Goal: Task Accomplishment & Management: Manage account settings

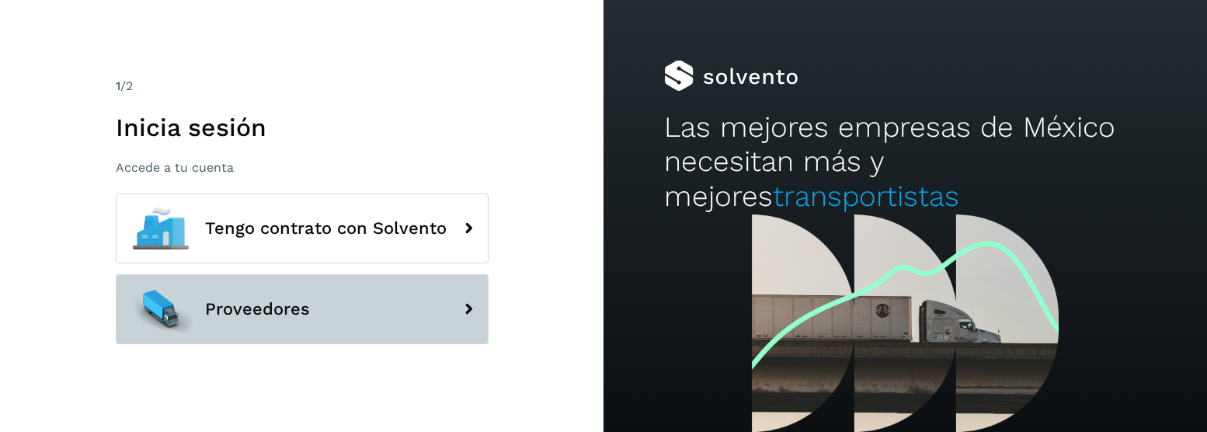
click at [269, 333] on button "Proveedores" at bounding box center [302, 309] width 373 height 70
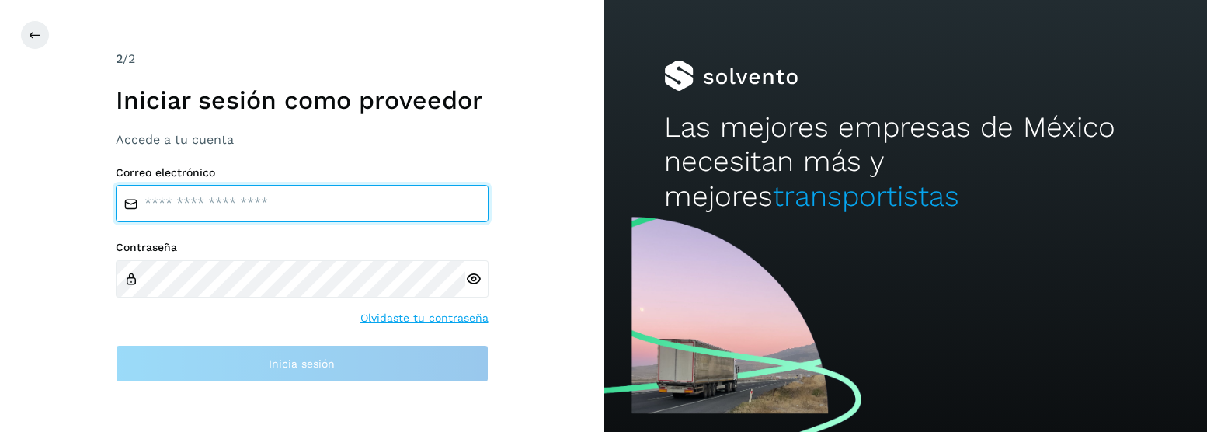
click at [300, 208] on input "email" at bounding box center [302, 203] width 373 height 37
type input "**********"
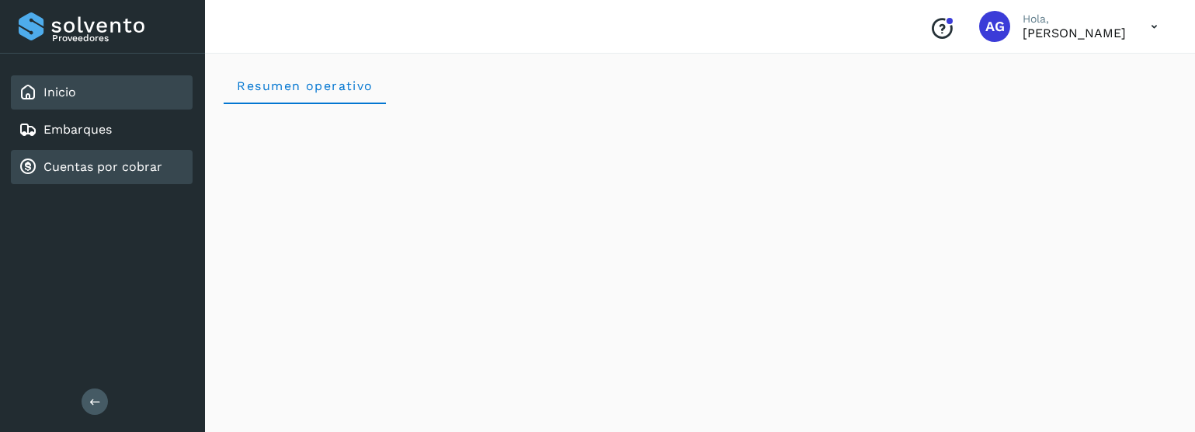
click at [120, 166] on link "Cuentas por cobrar" at bounding box center [102, 166] width 119 height 15
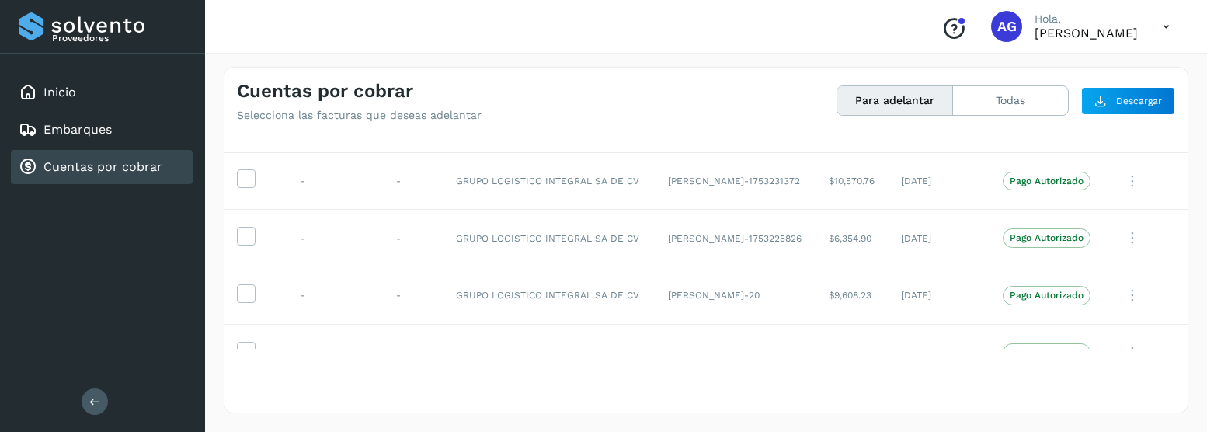
scroll to position [1778, 0]
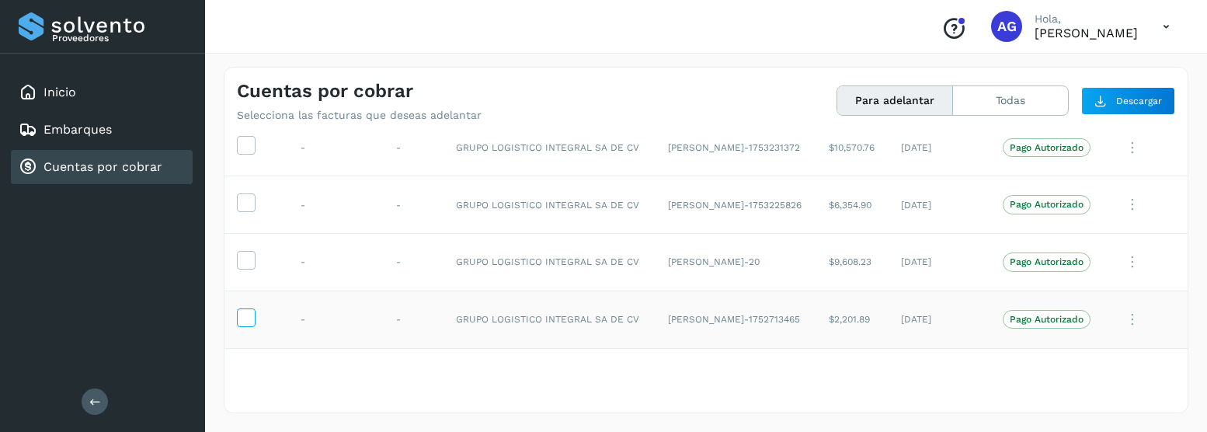
click at [244, 322] on icon at bounding box center [246, 316] width 16 height 16
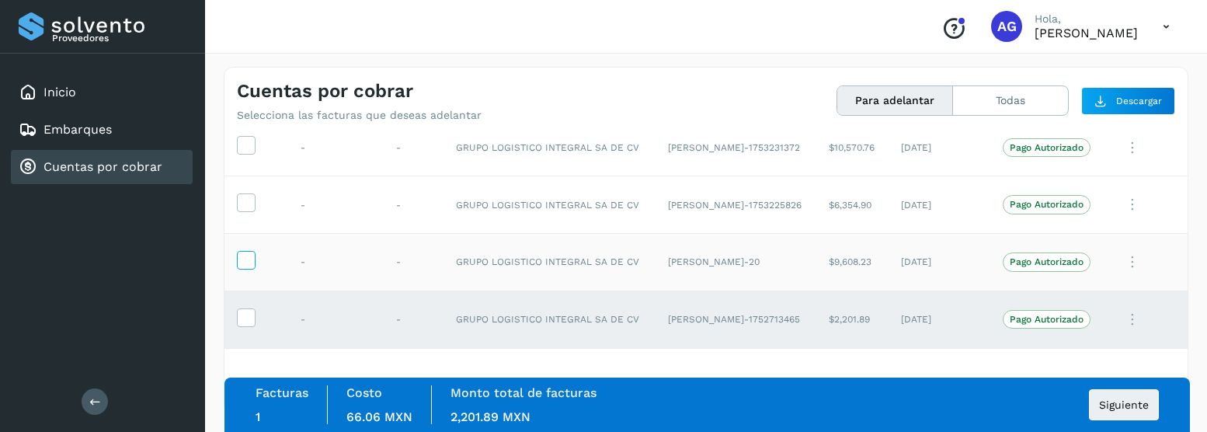
click at [253, 268] on span at bounding box center [246, 263] width 16 height 11
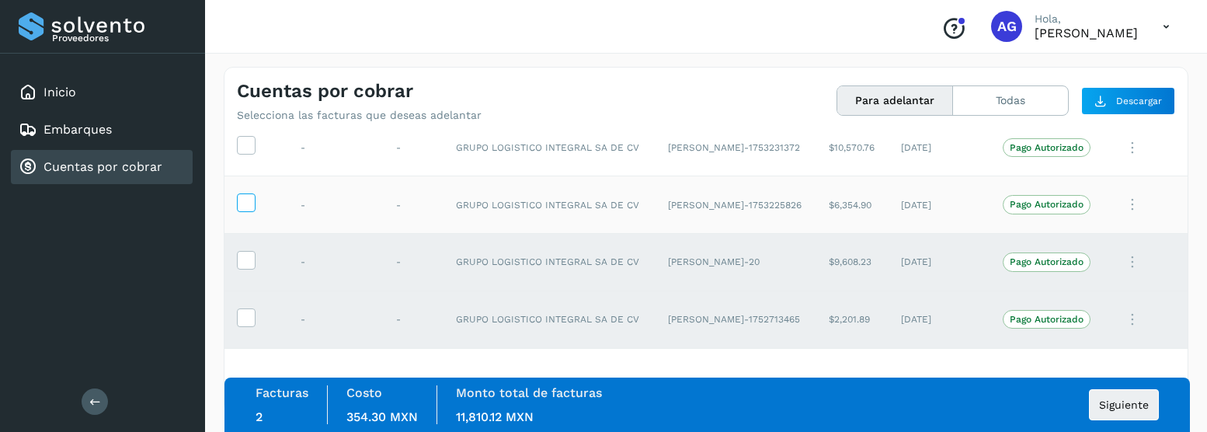
click at [249, 209] on icon at bounding box center [246, 201] width 16 height 16
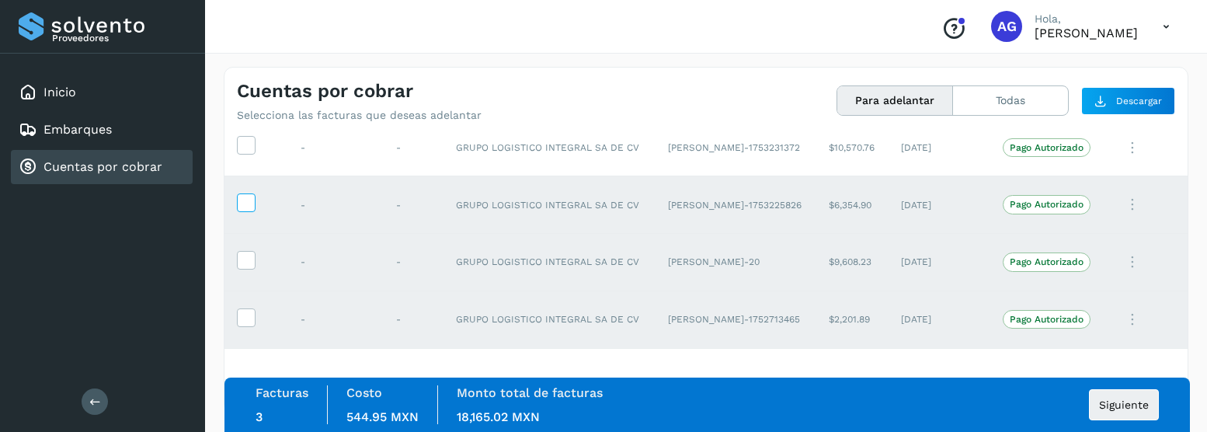
scroll to position [1700, 0]
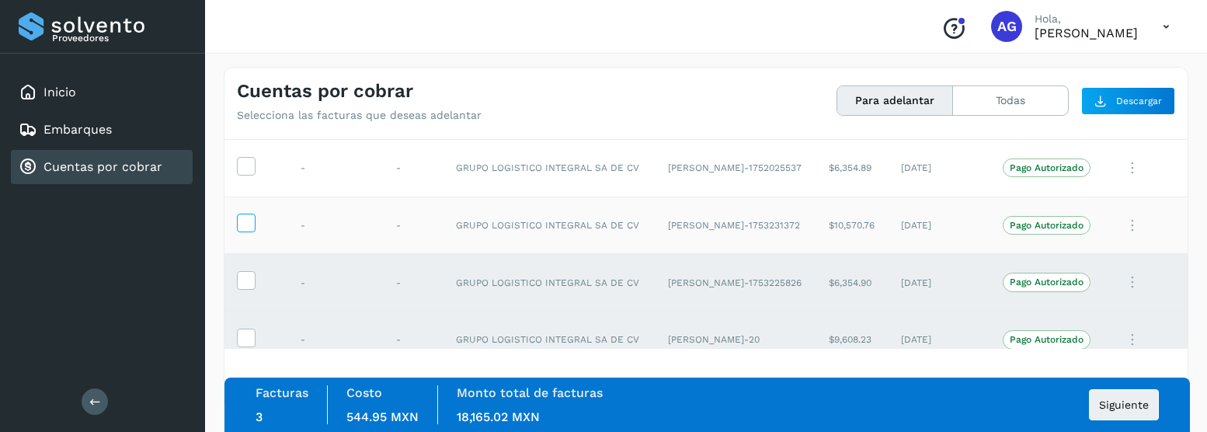
click at [246, 229] on icon at bounding box center [246, 222] width 16 height 16
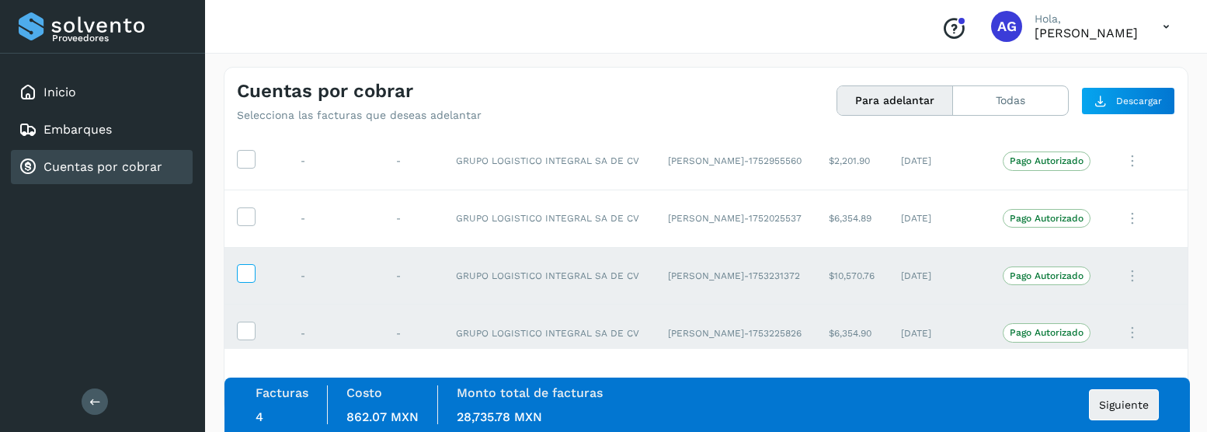
scroll to position [1623, 0]
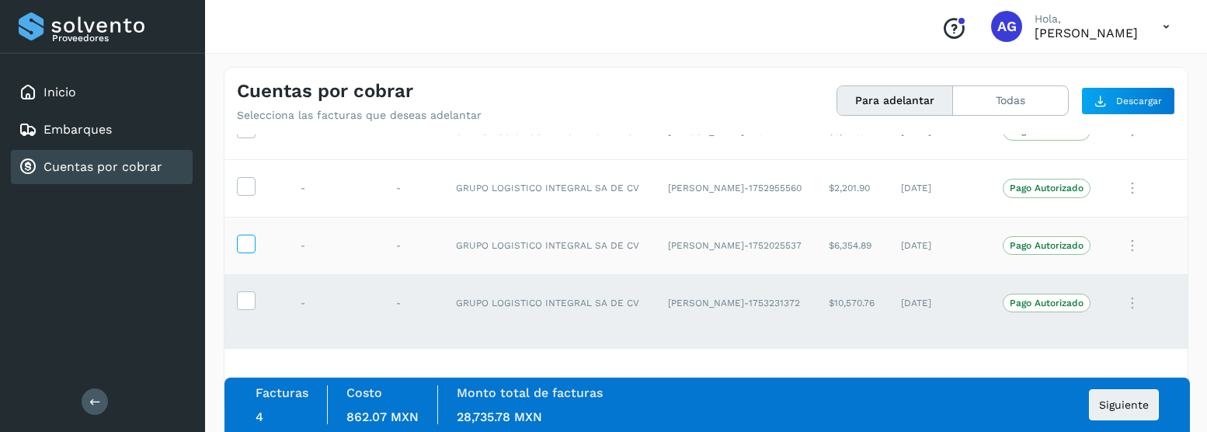
click at [245, 248] on icon at bounding box center [246, 242] width 16 height 16
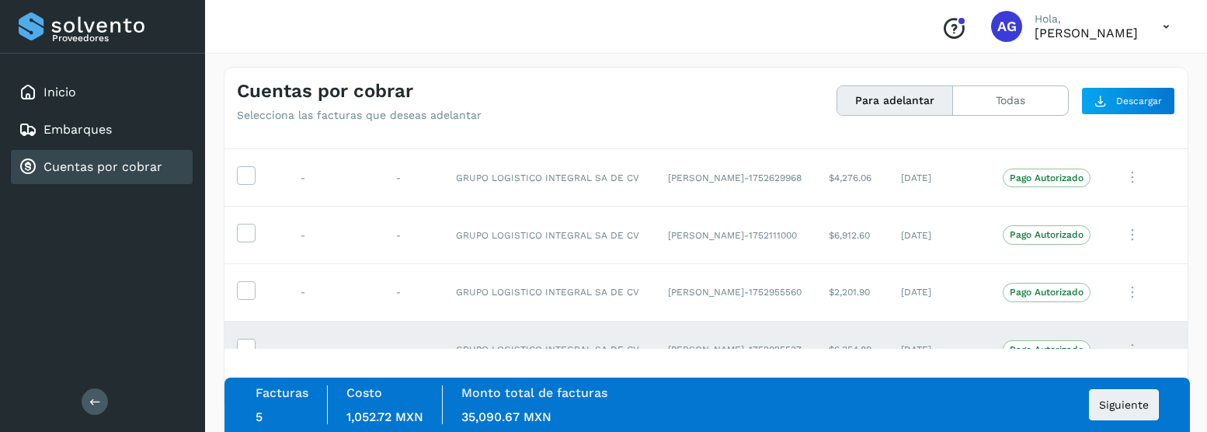
scroll to position [1545, 0]
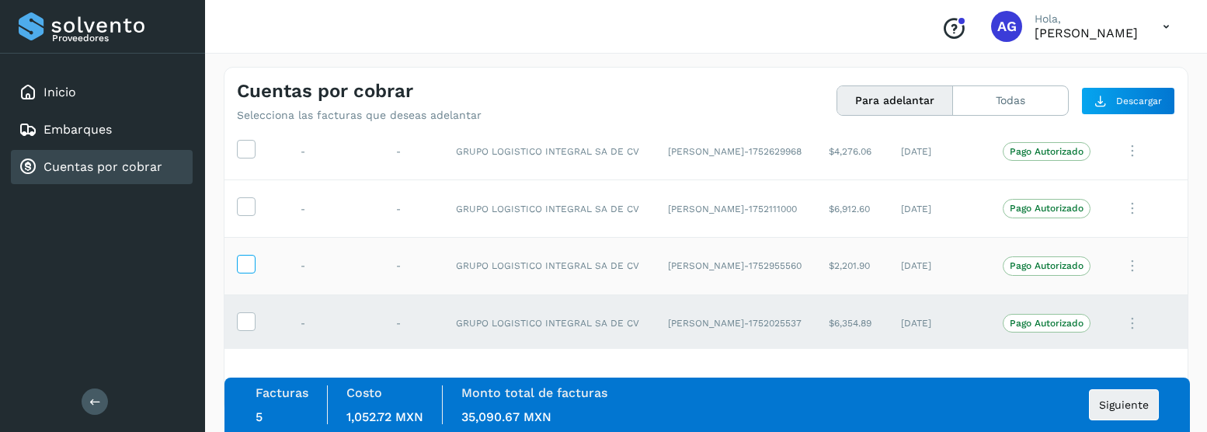
click at [245, 266] on icon at bounding box center [246, 263] width 16 height 16
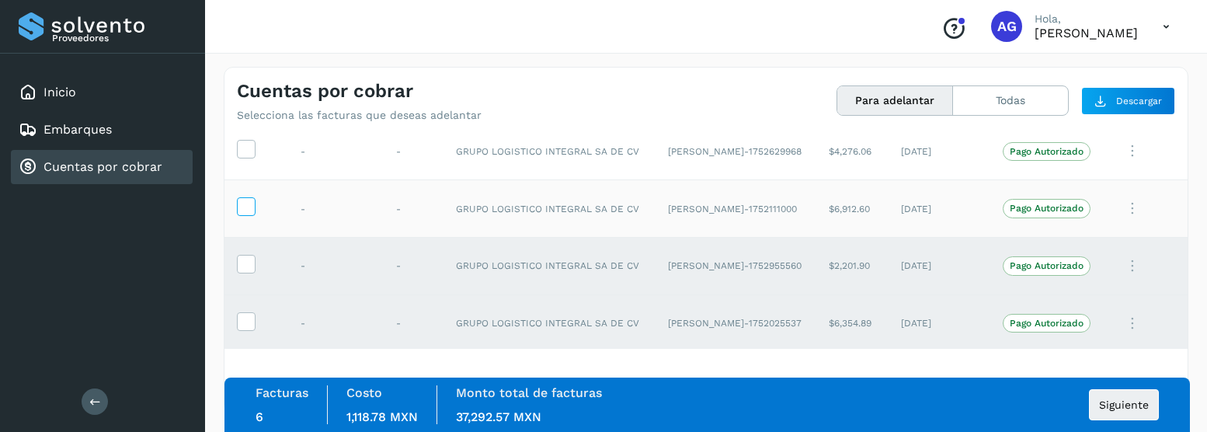
click at [245, 213] on icon at bounding box center [246, 205] width 16 height 16
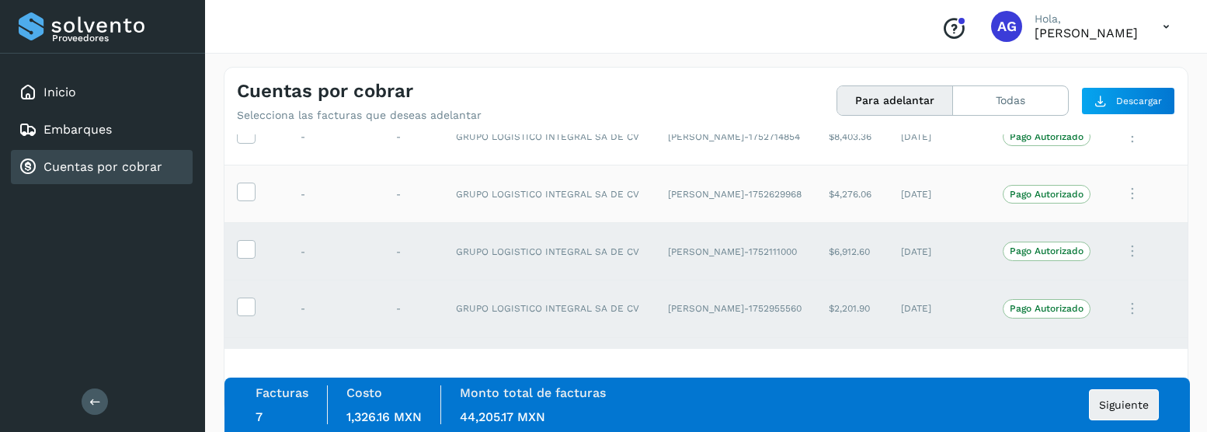
scroll to position [1467, 0]
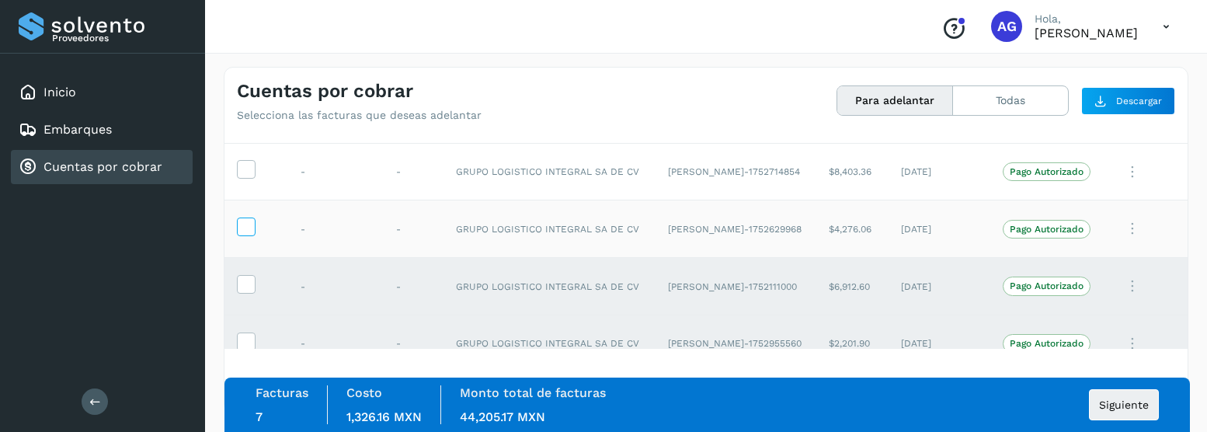
click at [242, 228] on icon at bounding box center [246, 225] width 16 height 16
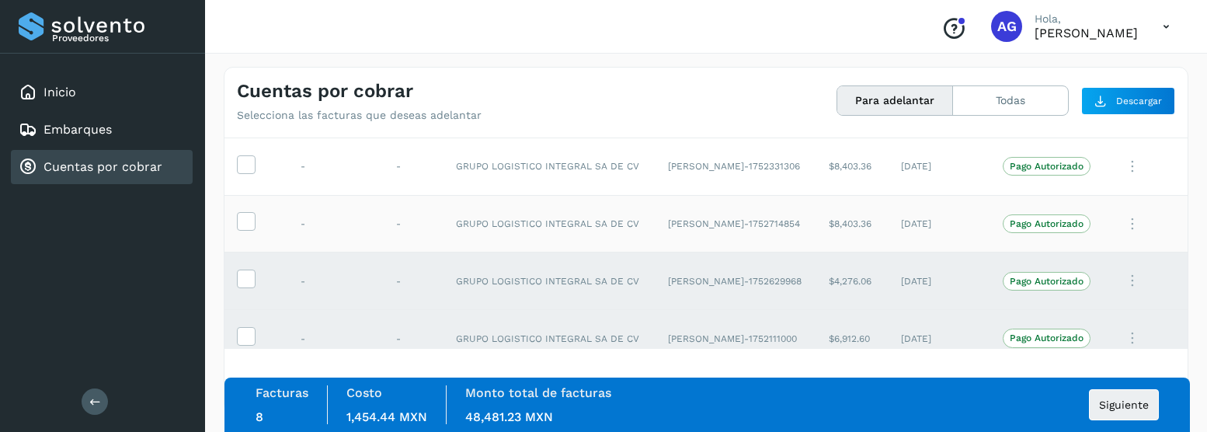
scroll to position [1390, 0]
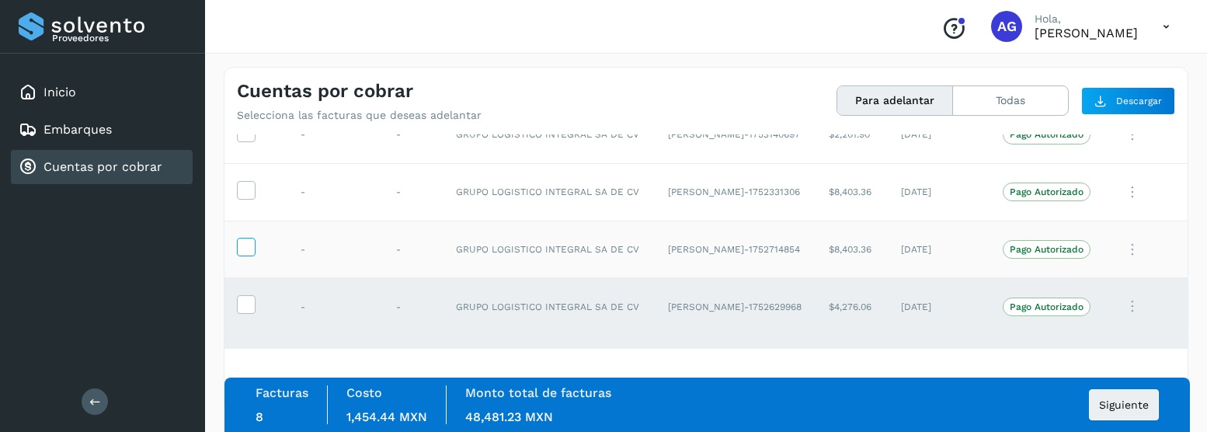
click at [243, 246] on icon at bounding box center [246, 246] width 16 height 16
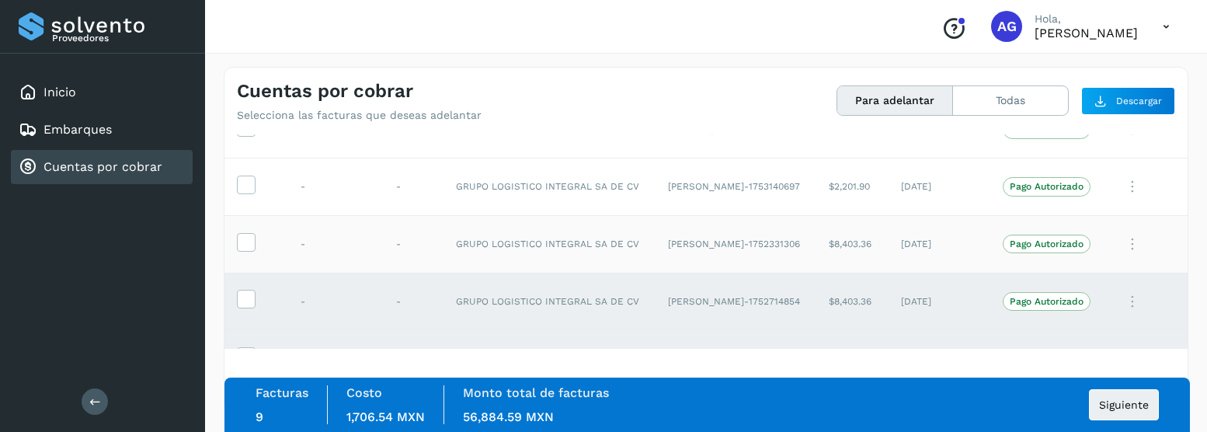
scroll to position [1312, 0]
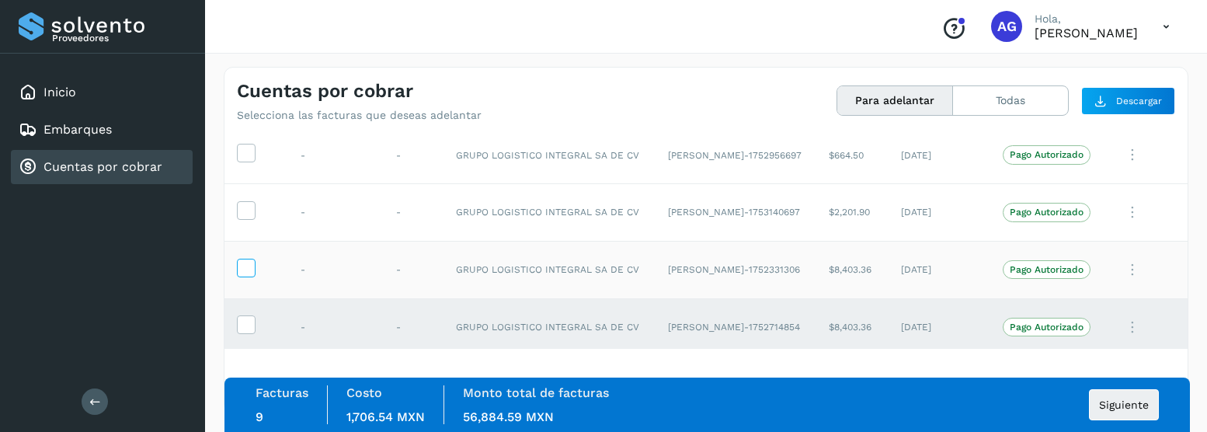
click at [247, 266] on icon at bounding box center [246, 267] width 16 height 16
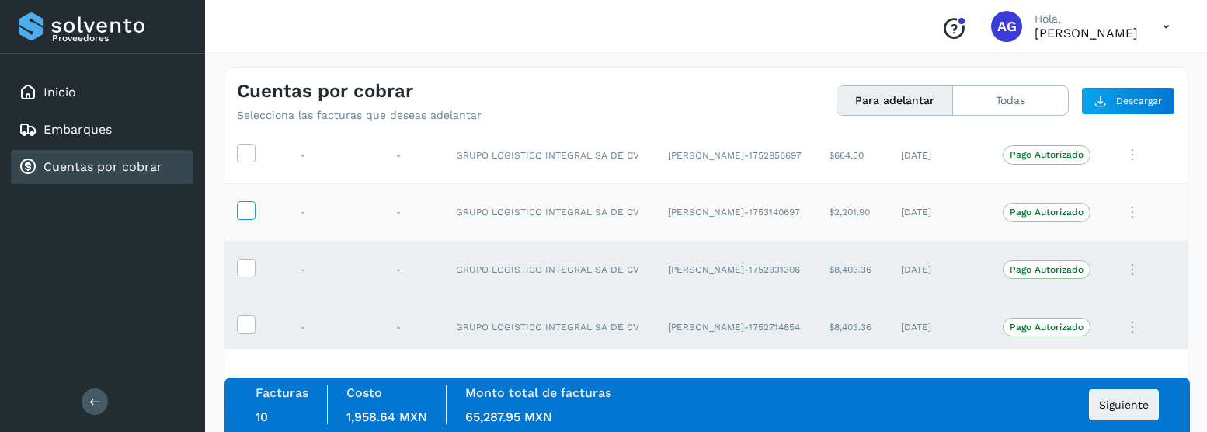
click at [245, 215] on icon at bounding box center [246, 209] width 16 height 16
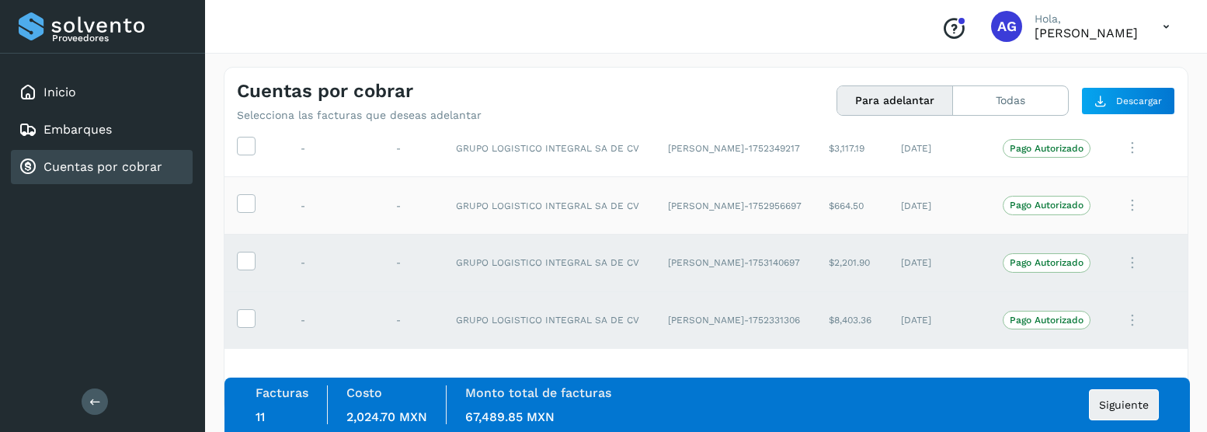
scroll to position [1235, 0]
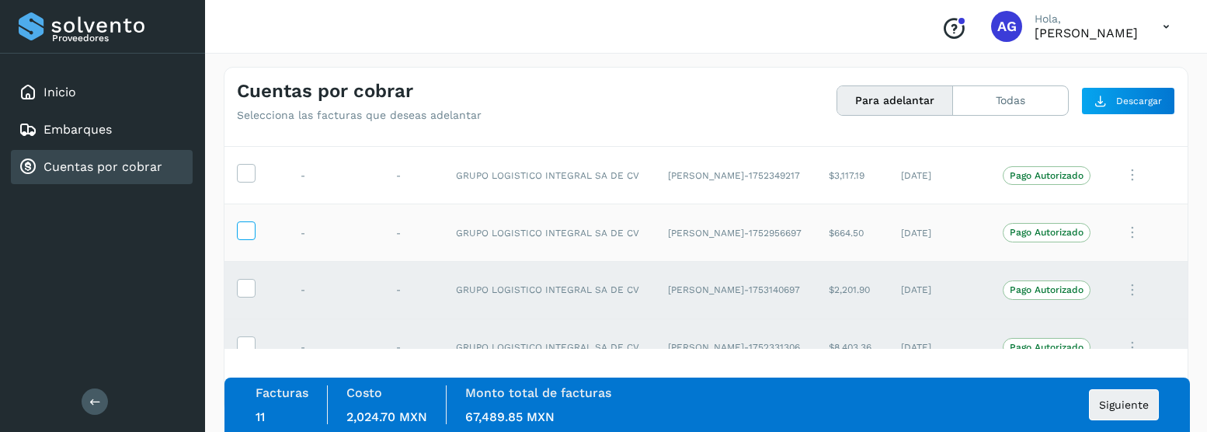
click at [245, 231] on icon at bounding box center [246, 229] width 16 height 16
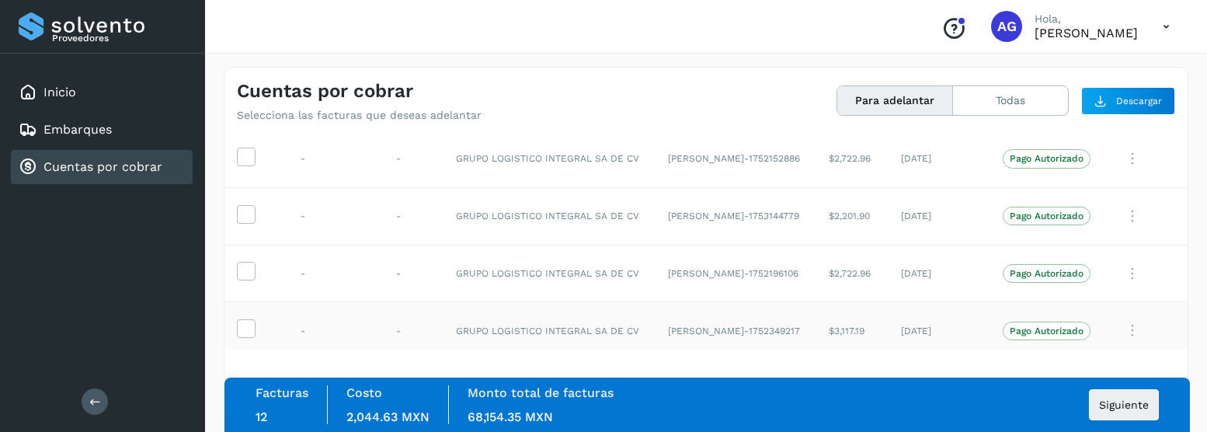
scroll to position [1157, 0]
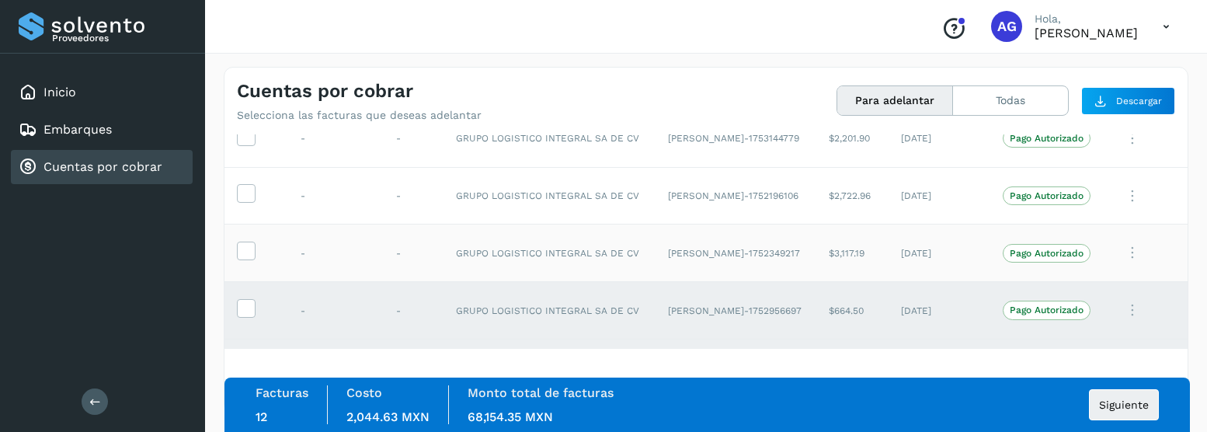
drag, startPoint x: 246, startPoint y: 252, endPoint x: 252, endPoint y: 238, distance: 15.7
click at [246, 252] on icon at bounding box center [246, 249] width 16 height 16
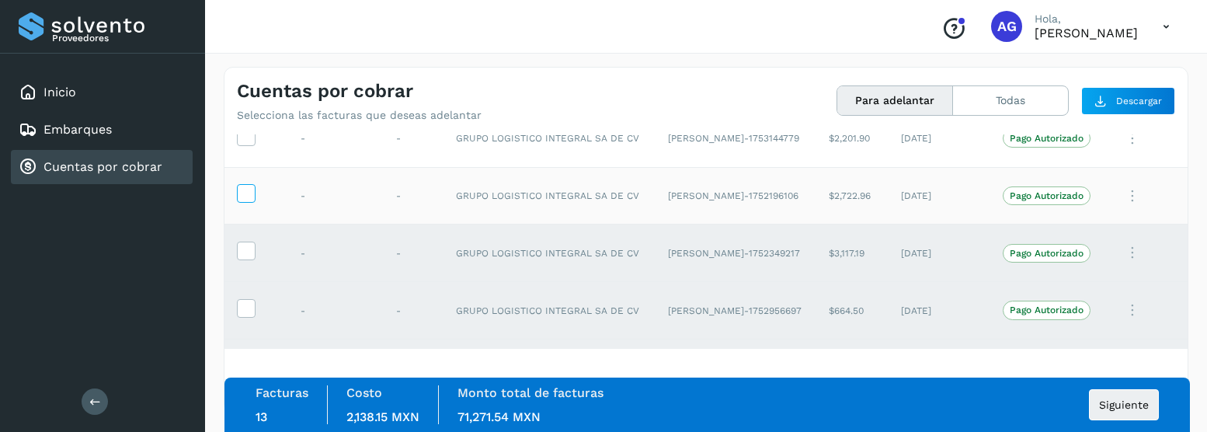
click at [252, 197] on icon at bounding box center [246, 192] width 16 height 16
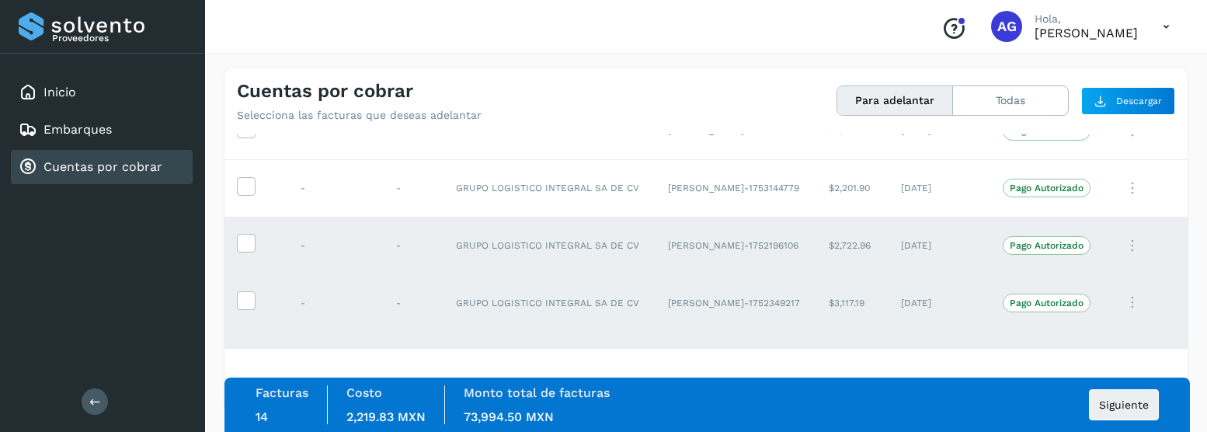
scroll to position [1079, 0]
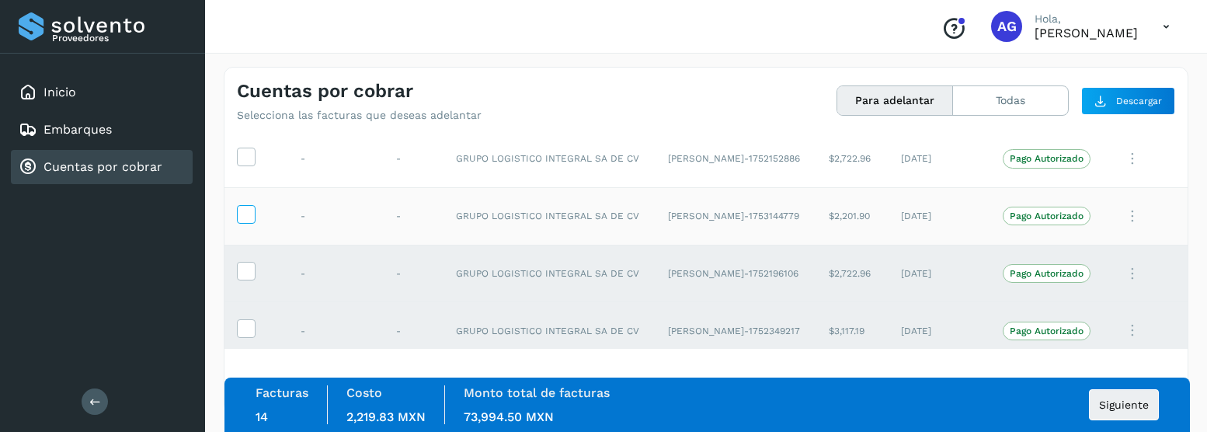
click at [245, 221] on icon at bounding box center [246, 213] width 16 height 16
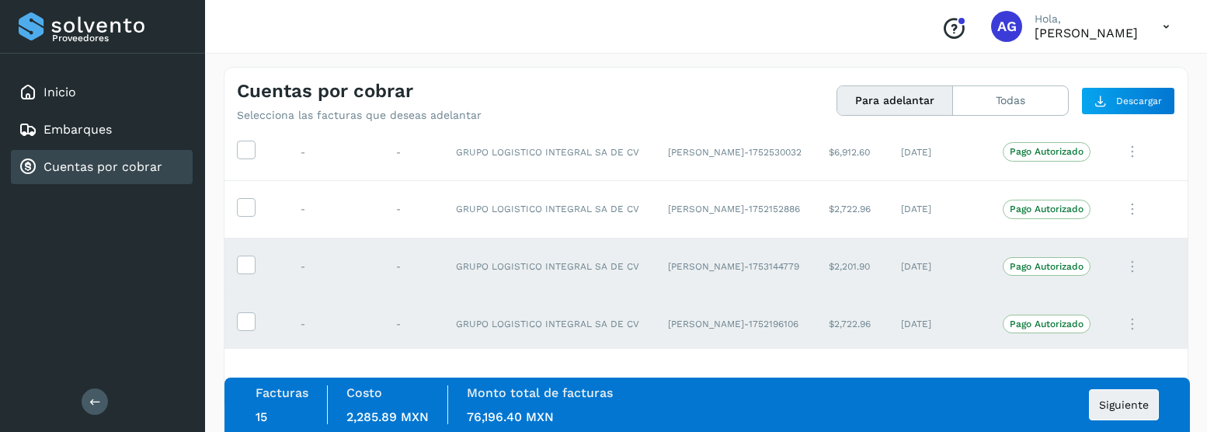
scroll to position [1002, 0]
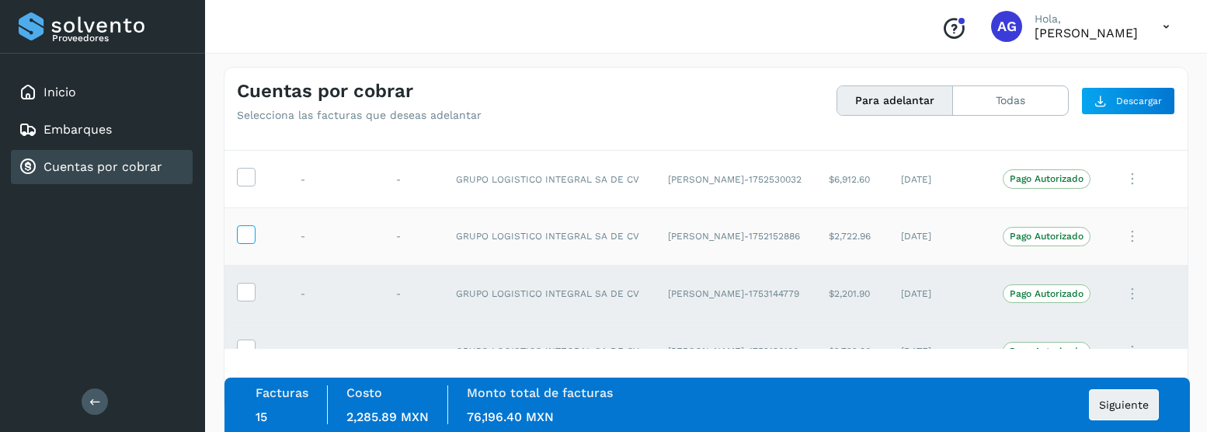
click at [241, 241] on span at bounding box center [246, 237] width 16 height 11
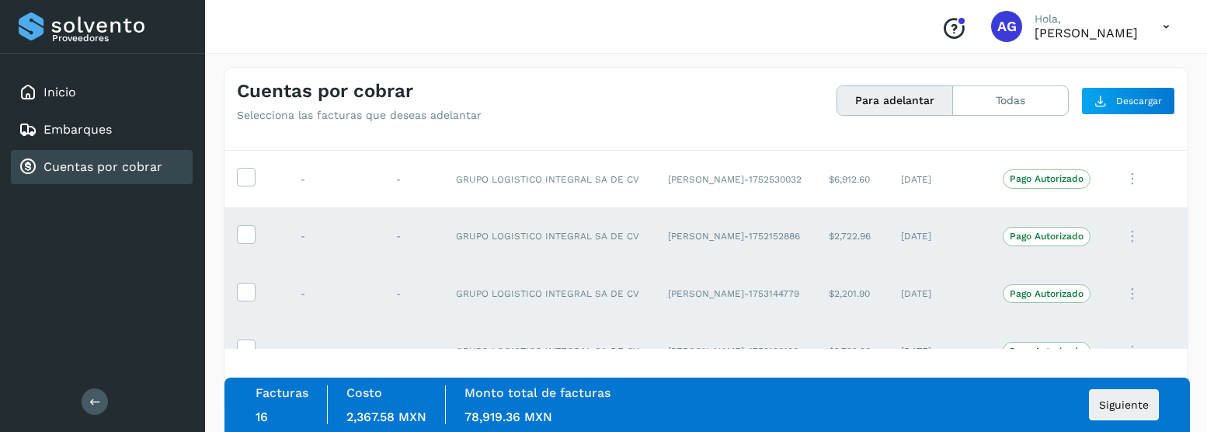
scroll to position [924, 0]
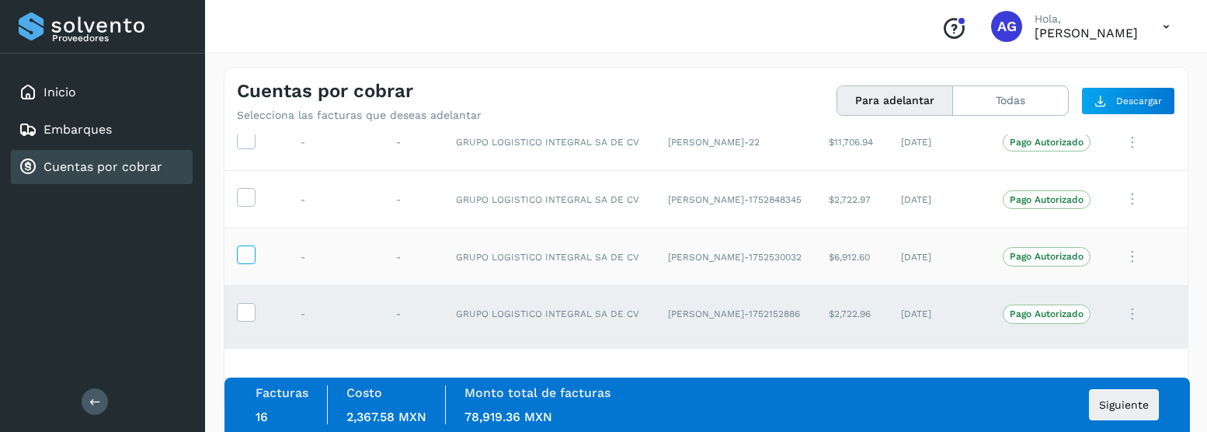
click at [240, 250] on icon at bounding box center [246, 253] width 16 height 16
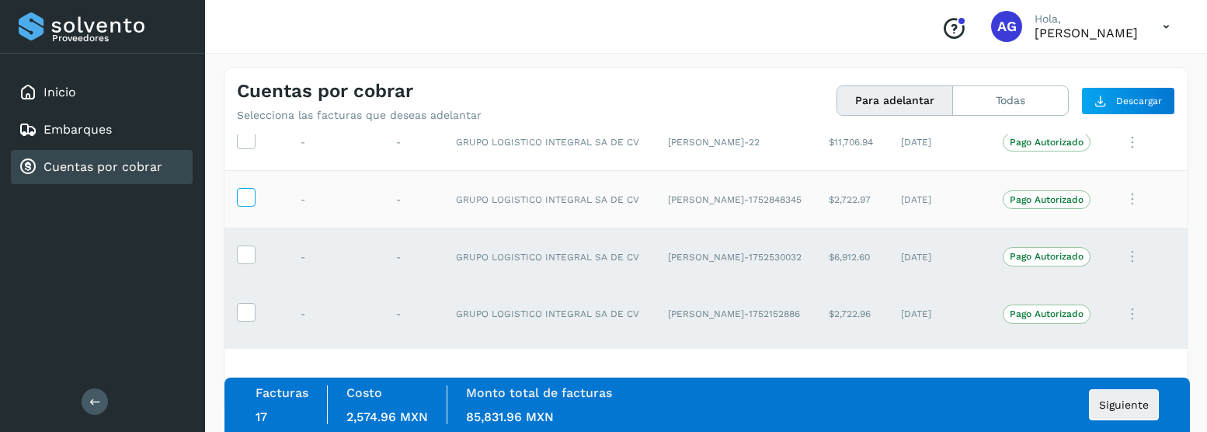
click at [243, 197] on icon at bounding box center [246, 196] width 16 height 16
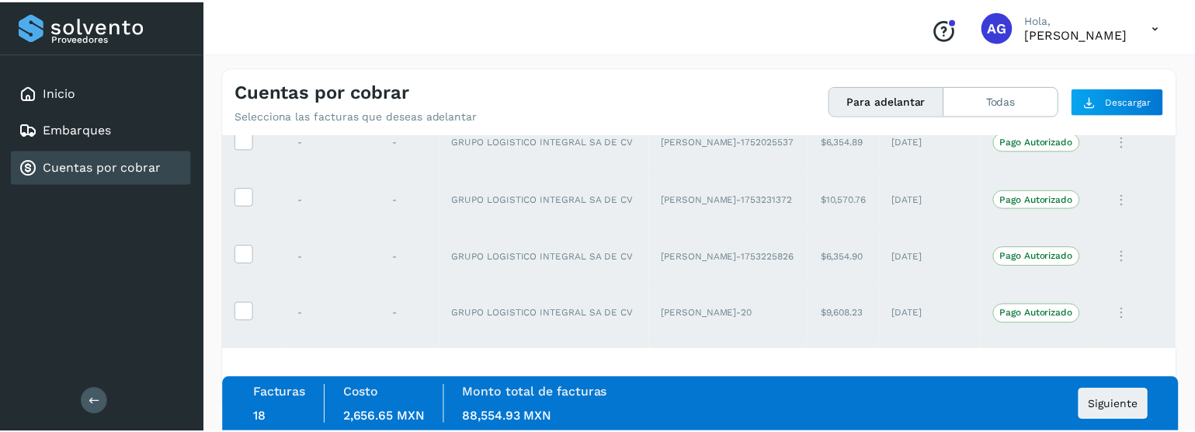
scroll to position [1778, 0]
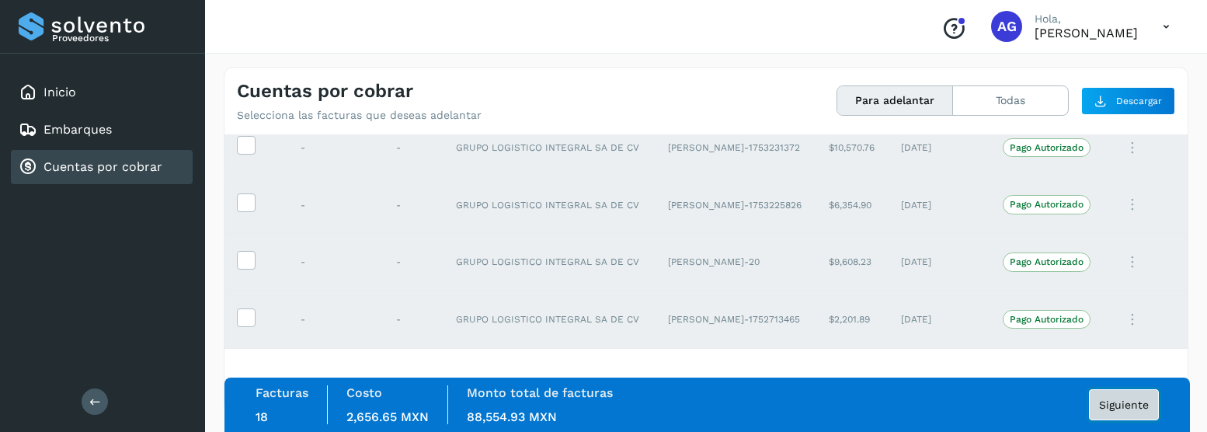
click at [1125, 408] on span "Siguiente" at bounding box center [1124, 404] width 50 height 11
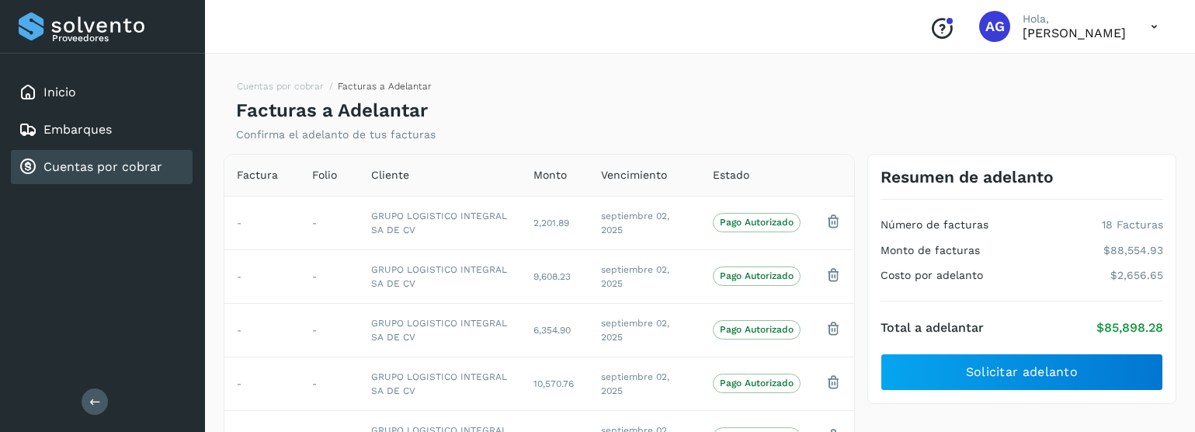
click at [96, 180] on div "Cuentas por cobrar" at bounding box center [102, 167] width 182 height 34
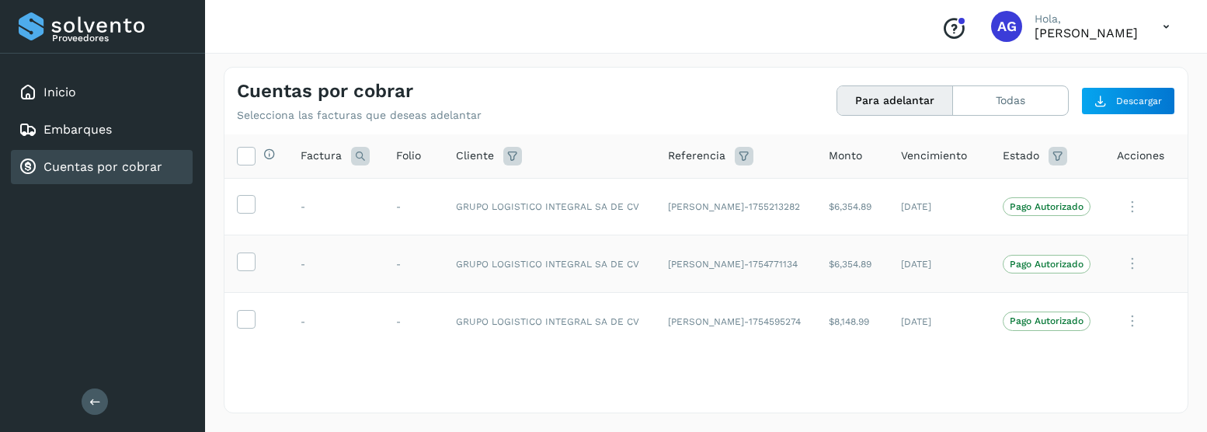
click at [1124, 262] on icon at bounding box center [1132, 264] width 31 height 32
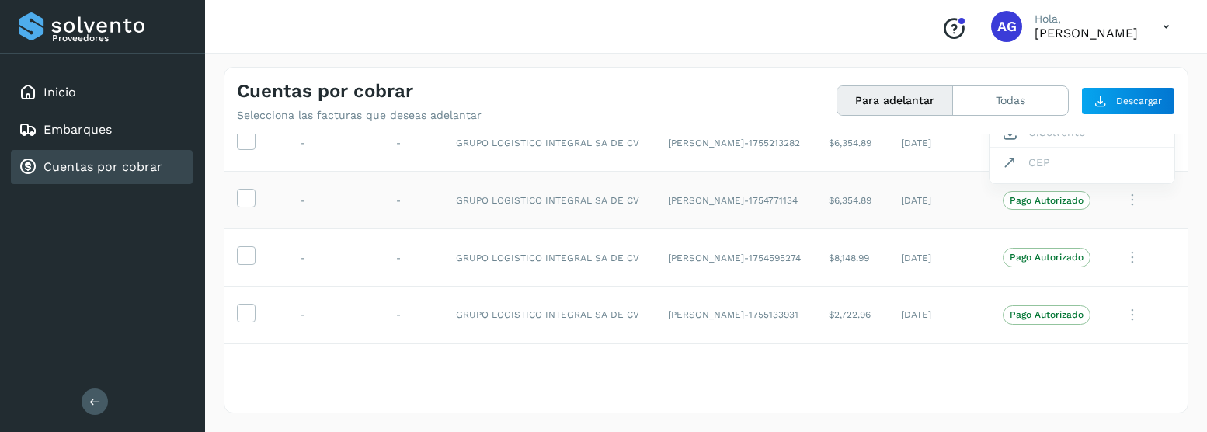
drag, startPoint x: 1183, startPoint y: 161, endPoint x: 1182, endPoint y: 134, distance: 27.2
click at [1182, 134] on div at bounding box center [603, 216] width 1207 height 432
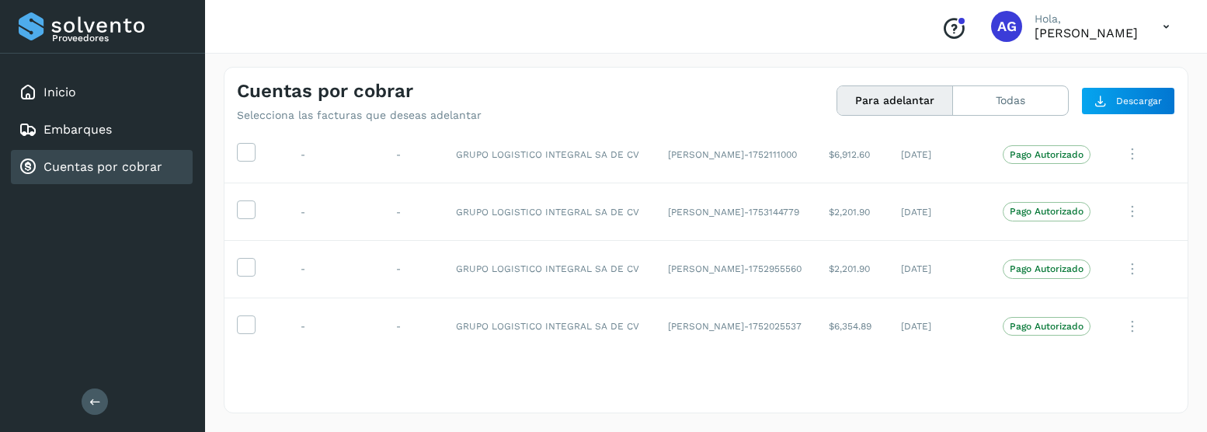
scroll to position [1708, 0]
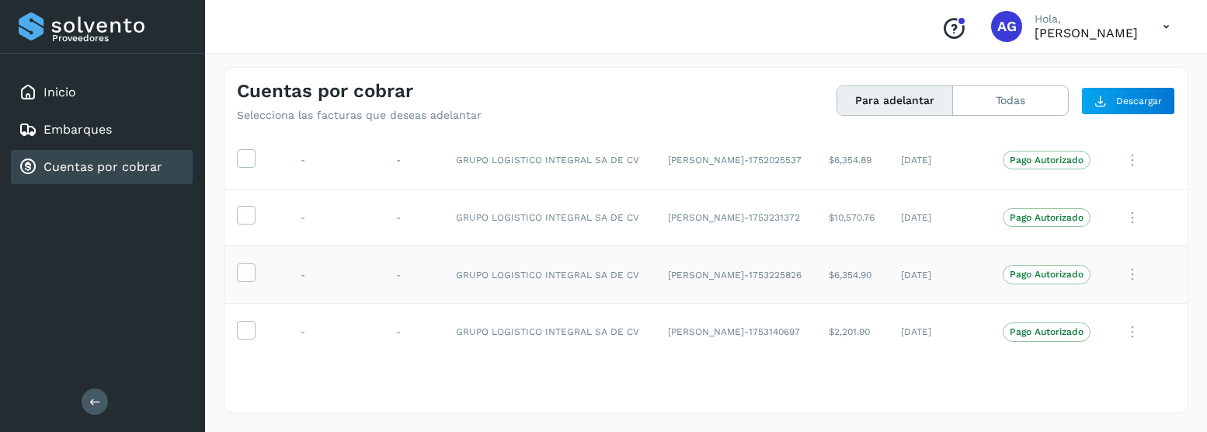
click at [1044, 280] on p "Pago Autorizado" at bounding box center [1046, 274] width 74 height 11
click at [1120, 274] on icon at bounding box center [1132, 275] width 31 height 32
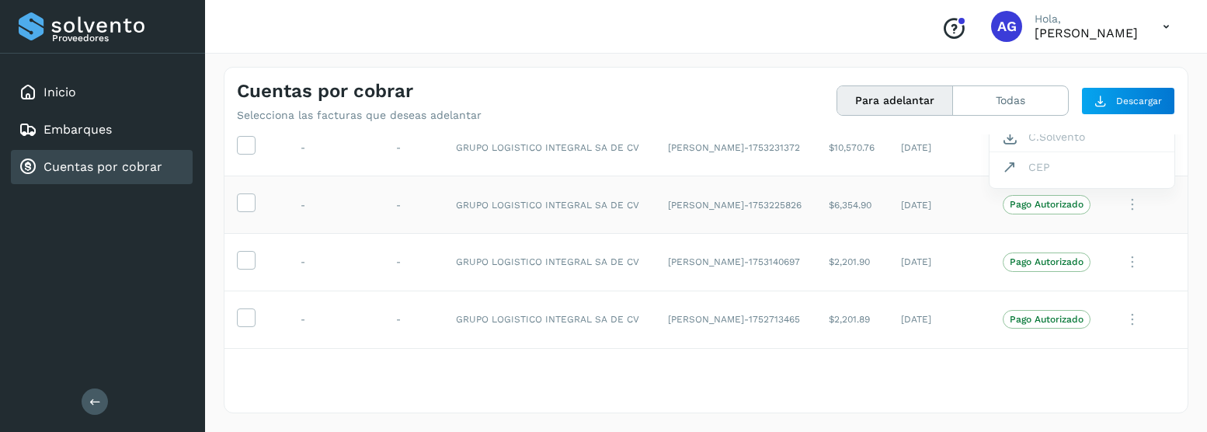
drag, startPoint x: 1184, startPoint y: 322, endPoint x: 1185, endPoint y: 281, distance: 41.2
click at [1185, 281] on div at bounding box center [603, 216] width 1207 height 432
click at [1162, 28] on icon at bounding box center [1166, 27] width 32 height 32
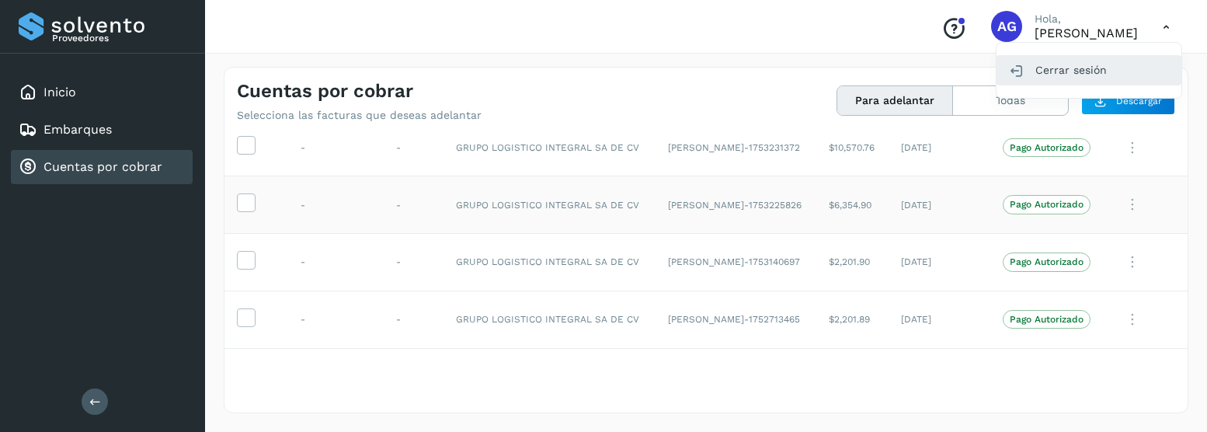
click at [1091, 71] on div "Cerrar sesión" at bounding box center [1088, 70] width 185 height 30
